Goal: Complete application form

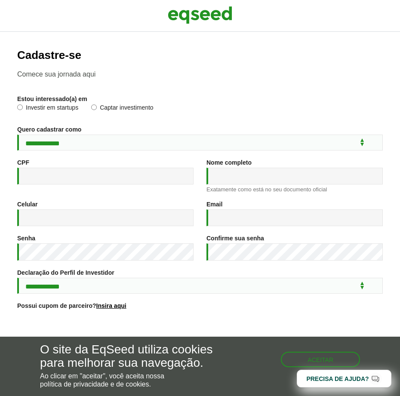
type input "**********"
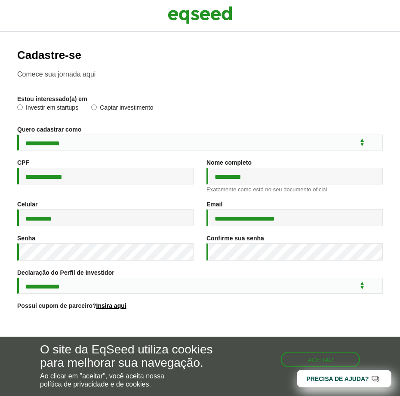
select select "***"
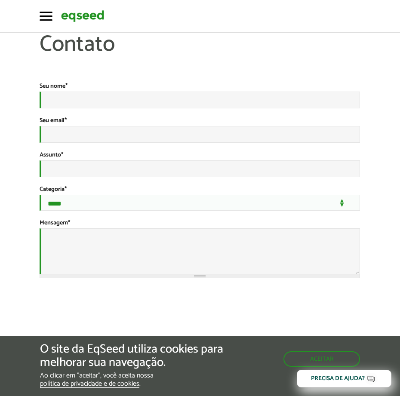
type input "**********"
